Goal: Information Seeking & Learning: Learn about a topic

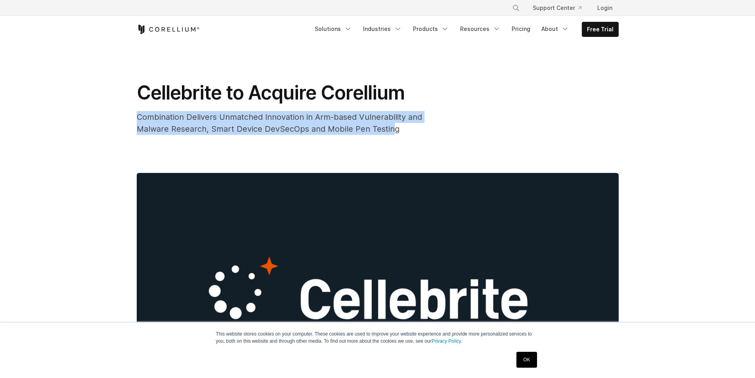
drag, startPoint x: 136, startPoint y: 114, endPoint x: 392, endPoint y: 130, distance: 256.9
click at [392, 130] on div "Cellebrite to Acquire Corellium Combination Delivers Unmatched Innovation in Ar…" at bounding box center [377, 253] width 507 height 421
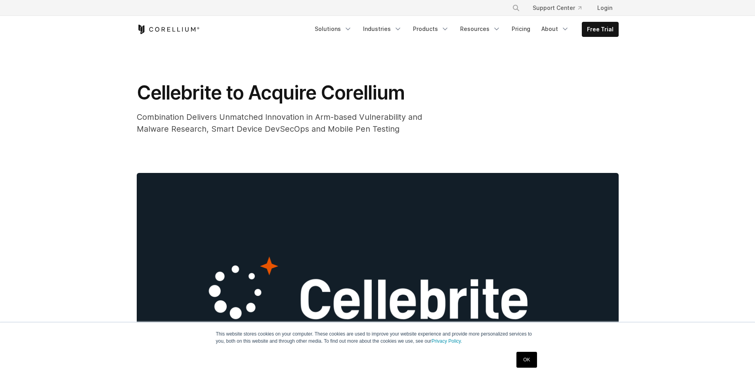
click at [400, 131] on div "Combination Delivers Unmatched Innovation in Arm-based Vulnerability and Malwar…" at bounding box center [295, 123] width 317 height 24
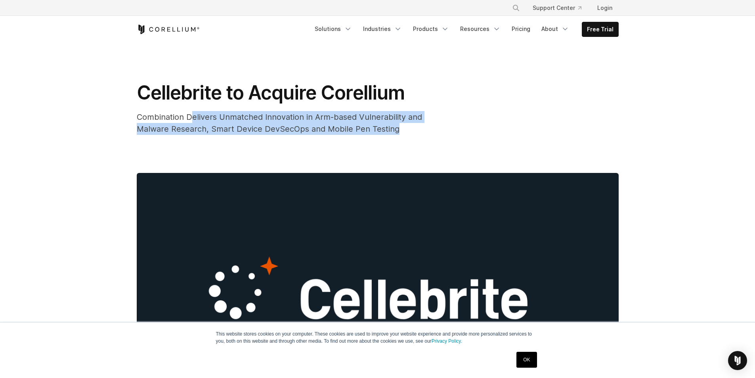
drag, startPoint x: 404, startPoint y: 128, endPoint x: 175, endPoint y: 115, distance: 229.1
click at [192, 116] on div "Combination Delivers Unmatched Innovation in Arm-based Vulnerability and Malwar…" at bounding box center [295, 123] width 317 height 24
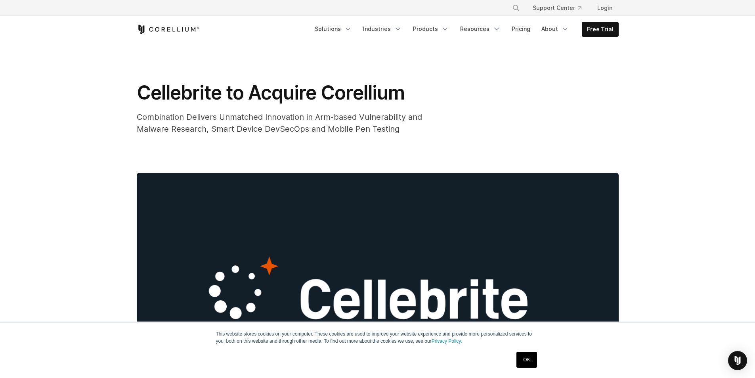
click at [175, 115] on span "Combination Delivers Unmatched Innovation in Arm-based Vulnerability and Malwar…" at bounding box center [279, 122] width 285 height 21
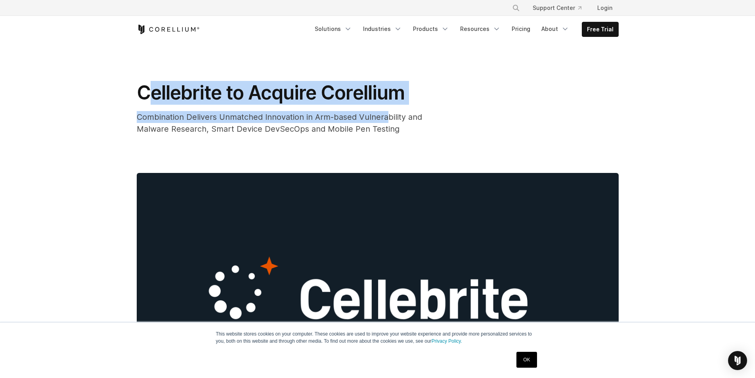
drag, startPoint x: 146, startPoint y: 88, endPoint x: 389, endPoint y: 116, distance: 244.6
click at [389, 116] on div "Cellebrite to Acquire Corellium Combination Delivers Unmatched Innovation in Ar…" at bounding box center [295, 108] width 317 height 54
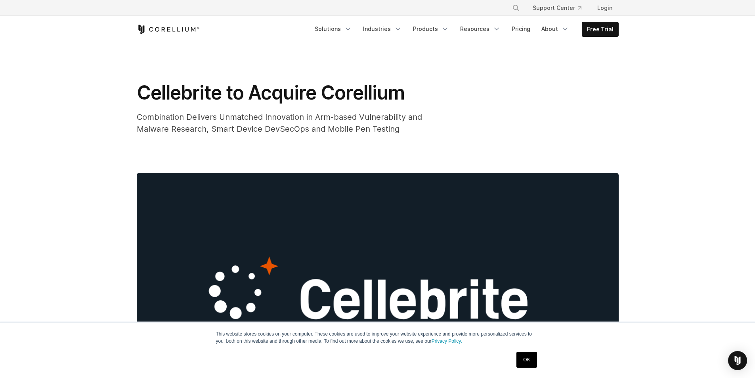
click at [385, 127] on span "Combination Delivers Unmatched Innovation in Arm-based Vulnerability and Malwar…" at bounding box center [279, 122] width 285 height 21
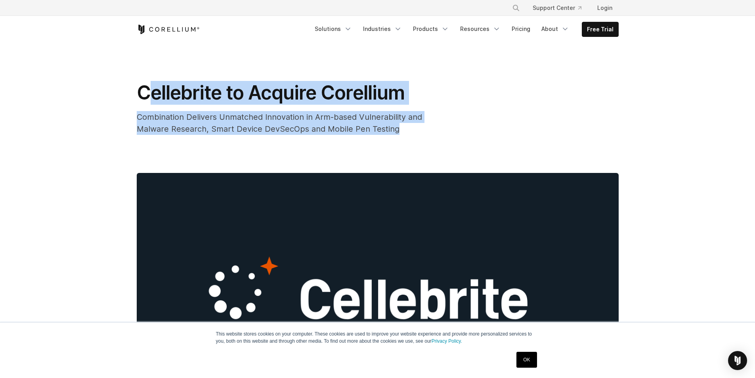
drag, startPoint x: 404, startPoint y: 133, endPoint x: 151, endPoint y: 94, distance: 255.9
click at [151, 94] on div "Cellebrite to Acquire Corellium Combination Delivers Unmatched Innovation in Ar…" at bounding box center [295, 108] width 317 height 54
click at [145, 92] on span "Cellebrite to Acquire Corellium" at bounding box center [271, 92] width 268 height 23
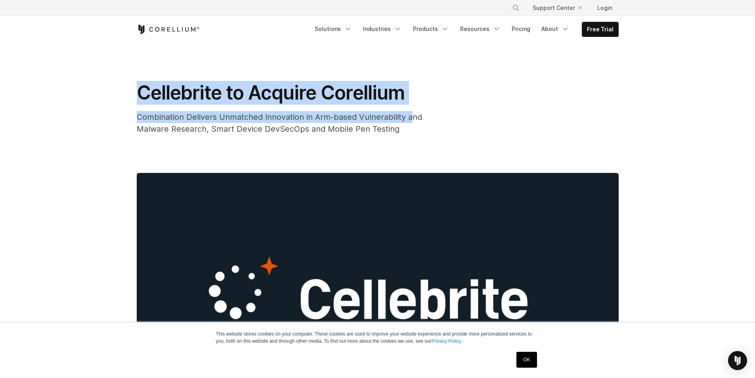
drag, startPoint x: 140, startPoint y: 90, endPoint x: 353, endPoint y: 122, distance: 215.3
click at [408, 122] on div "Cellebrite to Acquire Corellium Combination Delivers Unmatched Innovation in Ar…" at bounding box center [295, 108] width 317 height 54
click at [357, 123] on div "Combination Delivers Unmatched Innovation in Arm-based Vulnerability and Malwar…" at bounding box center [295, 123] width 317 height 24
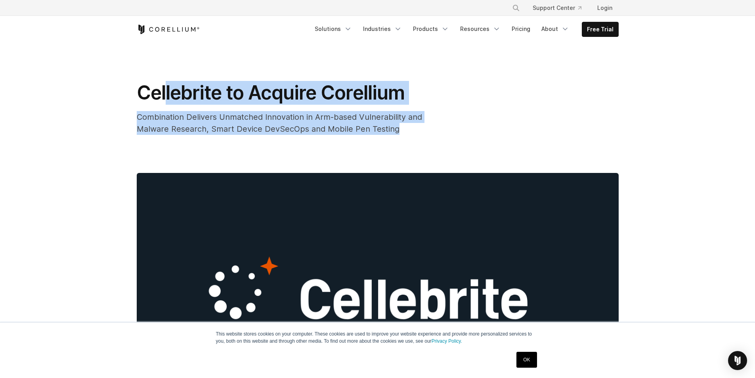
drag, startPoint x: 402, startPoint y: 127, endPoint x: 160, endPoint y: 95, distance: 243.5
click at [167, 95] on div "Cellebrite to Acquire Corellium Combination Delivers Unmatched Innovation in Ar…" at bounding box center [295, 108] width 317 height 54
click at [161, 95] on span "Cellebrite to Acquire Corellium" at bounding box center [271, 92] width 268 height 23
drag, startPoint x: 140, startPoint y: 92, endPoint x: 385, endPoint y: 134, distance: 248.2
click at [385, 134] on div "Cellebrite to Acquire Corellium Combination Delivers Unmatched Innovation in Ar…" at bounding box center [295, 108] width 317 height 54
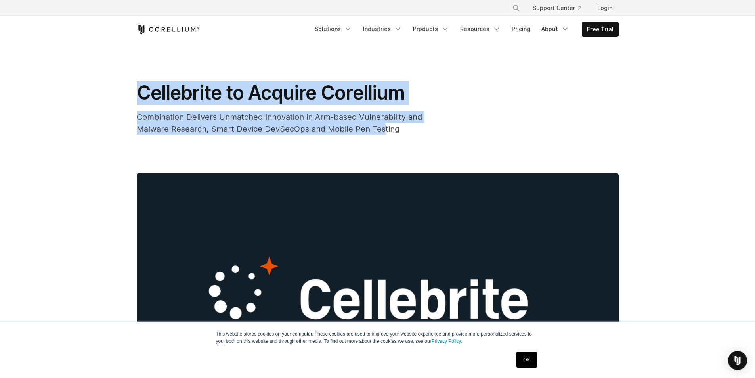
click at [385, 134] on div "Combination Delivers Unmatched Innovation in Arm-based Vulnerability and Malwar…" at bounding box center [295, 123] width 317 height 24
drag, startPoint x: 403, startPoint y: 131, endPoint x: 126, endPoint y: 93, distance: 280.0
click at [126, 93] on div "Cellebrite to Acquire Corellium Combination Delivers Unmatched Innovation in Ar…" at bounding box center [377, 253] width 507 height 421
drag, startPoint x: 134, startPoint y: 90, endPoint x: 397, endPoint y: 141, distance: 268.5
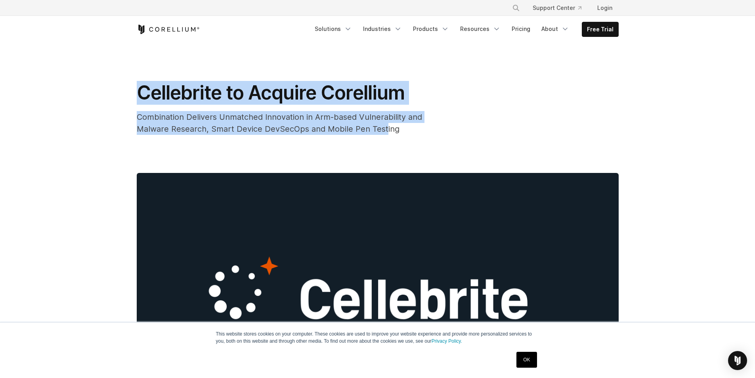
click at [389, 141] on div "Cellebrite to Acquire Corellium Combination Delivers Unmatched Innovation in Ar…" at bounding box center [377, 253] width 507 height 421
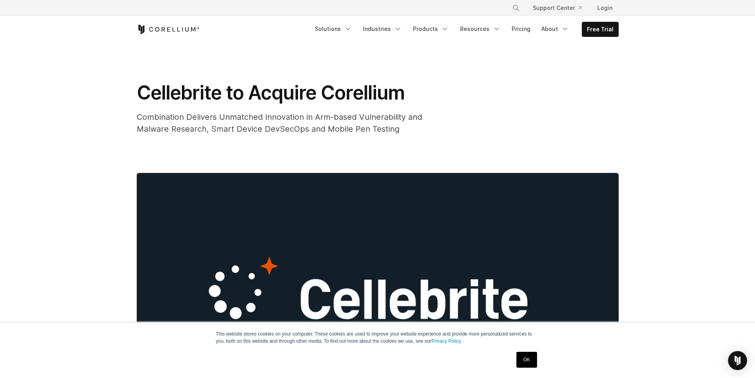
click at [396, 130] on span "Combination Delivers Unmatched Innovation in Arm-based Vulnerability and Malwar…" at bounding box center [279, 122] width 285 height 21
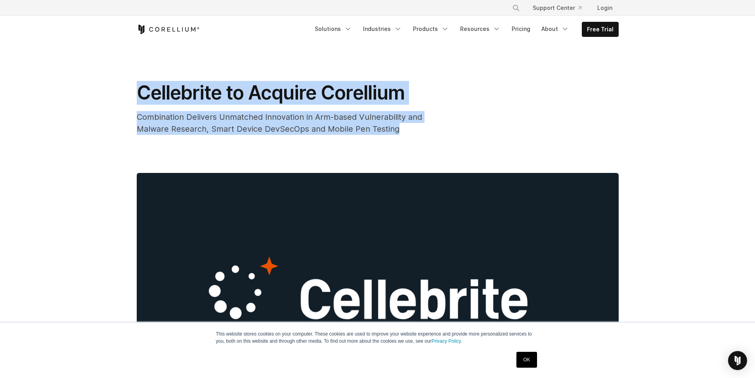
drag, startPoint x: 400, startPoint y: 132, endPoint x: 142, endPoint y: 97, distance: 261.2
click at [142, 97] on div "Cellebrite to Acquire Corellium Combination Delivers Unmatched Innovation in Ar…" at bounding box center [295, 108] width 317 height 54
click at [142, 97] on span "Cellebrite to Acquire Corellium" at bounding box center [271, 92] width 268 height 23
drag, startPoint x: 140, startPoint y: 96, endPoint x: 384, endPoint y: 138, distance: 247.8
click at [383, 138] on div "Cellebrite to Acquire Corellium Combination Delivers Unmatched Innovation in Ar…" at bounding box center [377, 253] width 507 height 421
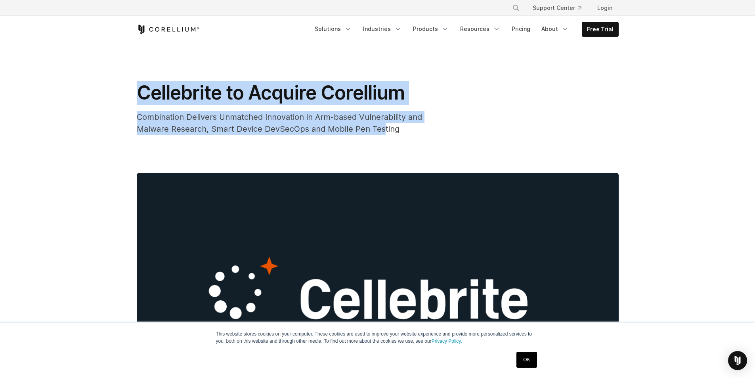
click at [384, 132] on span "Combination Delivers Unmatched Innovation in Arm-based Vulnerability and Malwar…" at bounding box center [279, 122] width 285 height 21
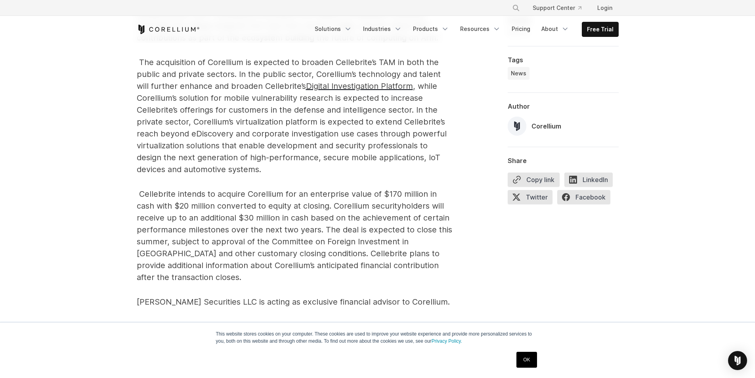
scroll to position [1070, 0]
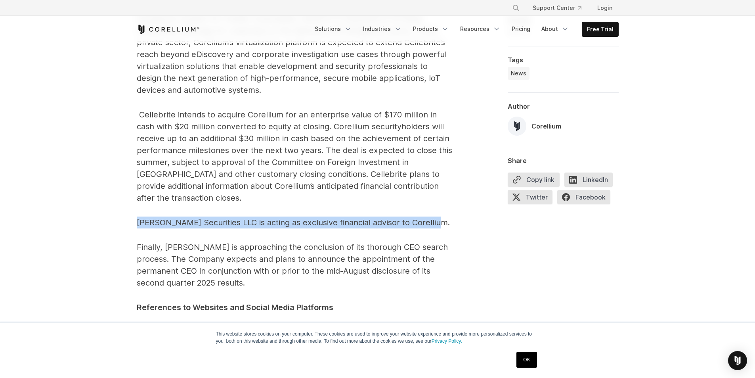
drag, startPoint x: 135, startPoint y: 193, endPoint x: 434, endPoint y: 203, distance: 299.0
click at [434, 216] on p "[PERSON_NAME] Securities LLC is acting as exclusive financial advisor to Corell…" at bounding box center [295, 222] width 317 height 12
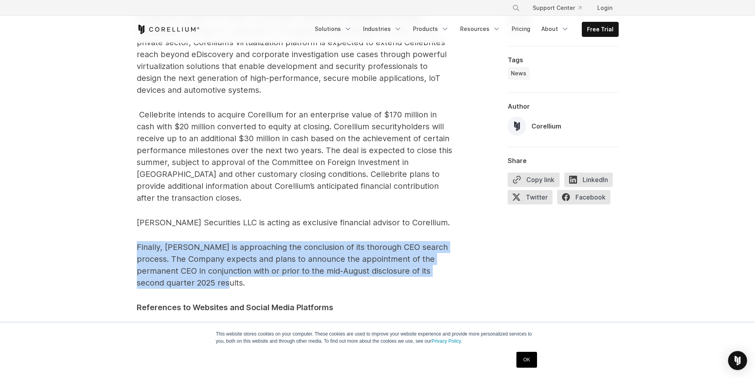
drag, startPoint x: 130, startPoint y: 223, endPoint x: 240, endPoint y: 261, distance: 116.4
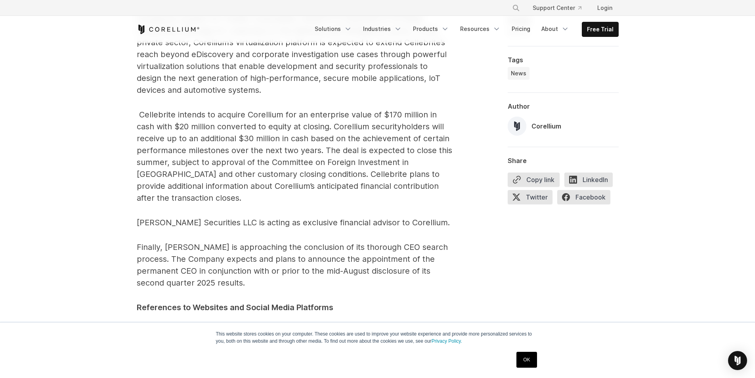
click at [250, 301] on p "References to Websites and Social Media Platforms" at bounding box center [295, 307] width 317 height 12
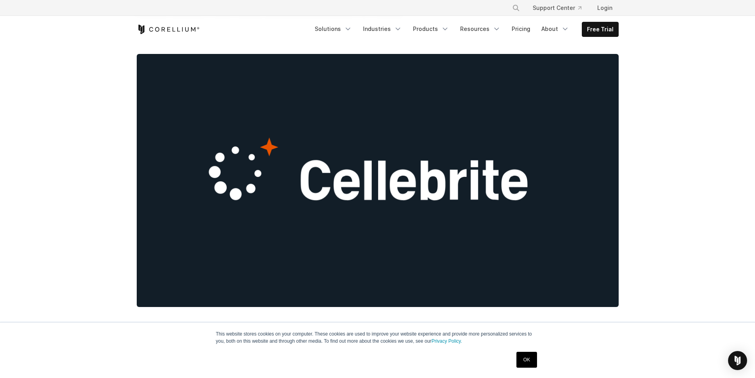
scroll to position [0, 0]
